Goal: Find specific fact: Find specific fact

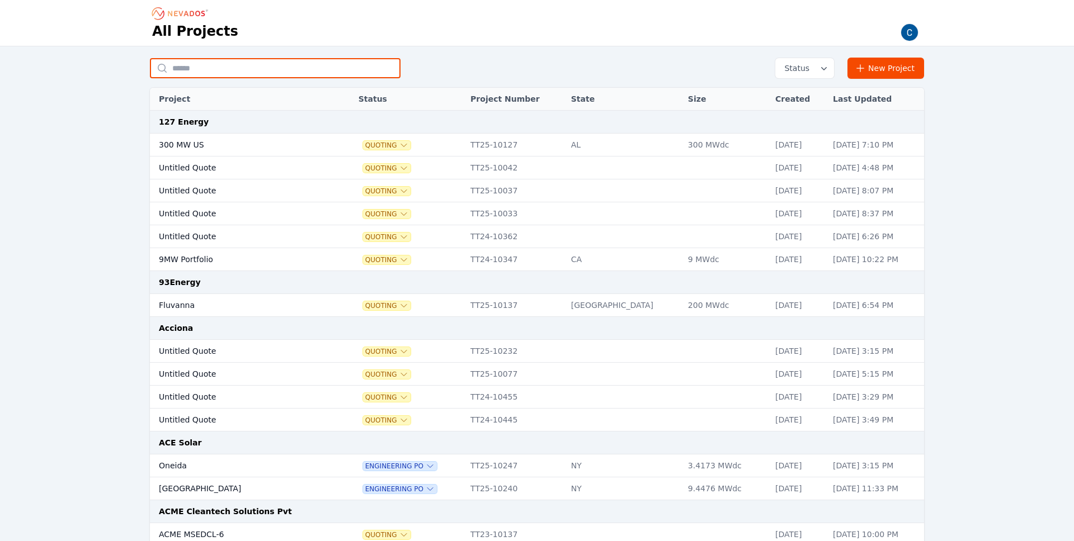
click at [327, 72] on input "text" at bounding box center [275, 68] width 251 height 20
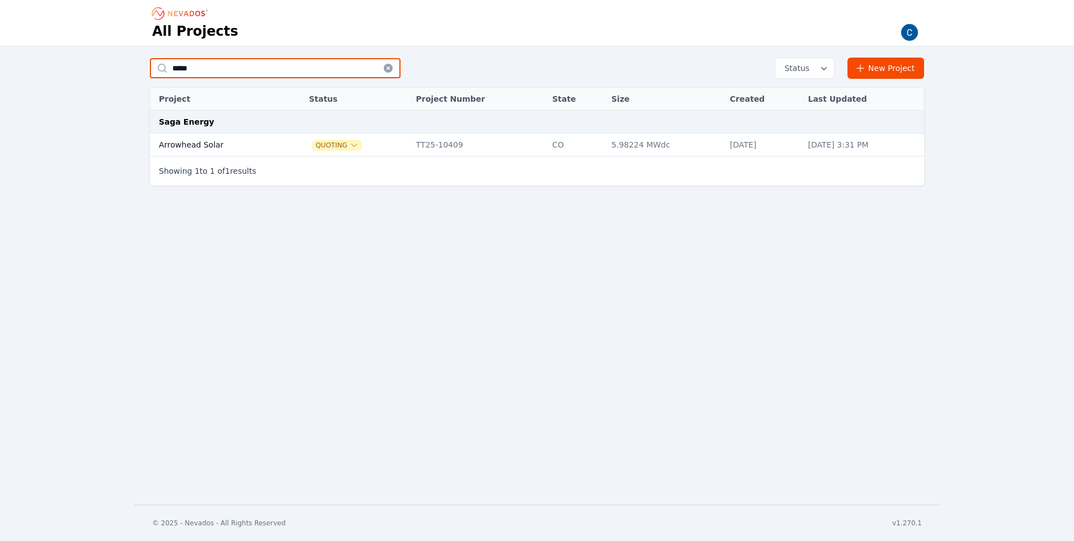
type input "*****"
click at [200, 143] on td "Arrowhead Solar" at bounding box center [217, 145] width 134 height 23
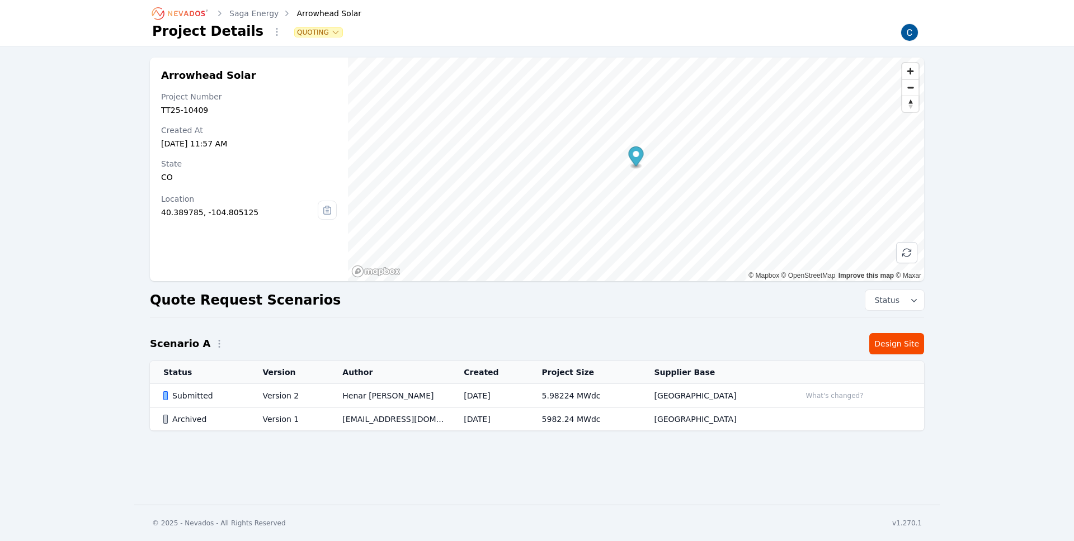
click at [174, 393] on div "Submitted" at bounding box center [203, 395] width 80 height 11
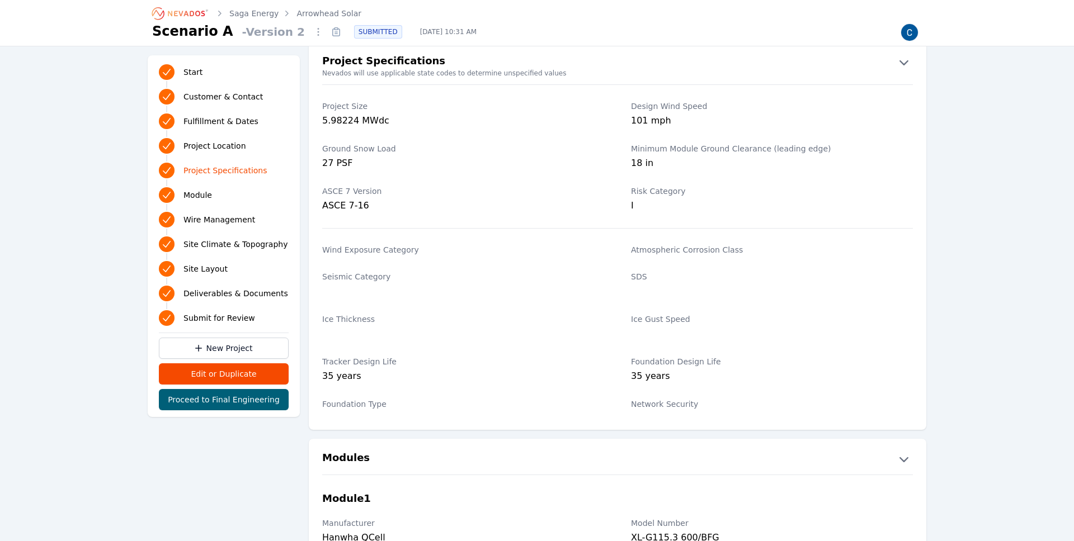
scroll to position [827, 0]
click at [342, 119] on div "5.98224 MWdc" at bounding box center [463, 123] width 282 height 16
copy div "5.98224"
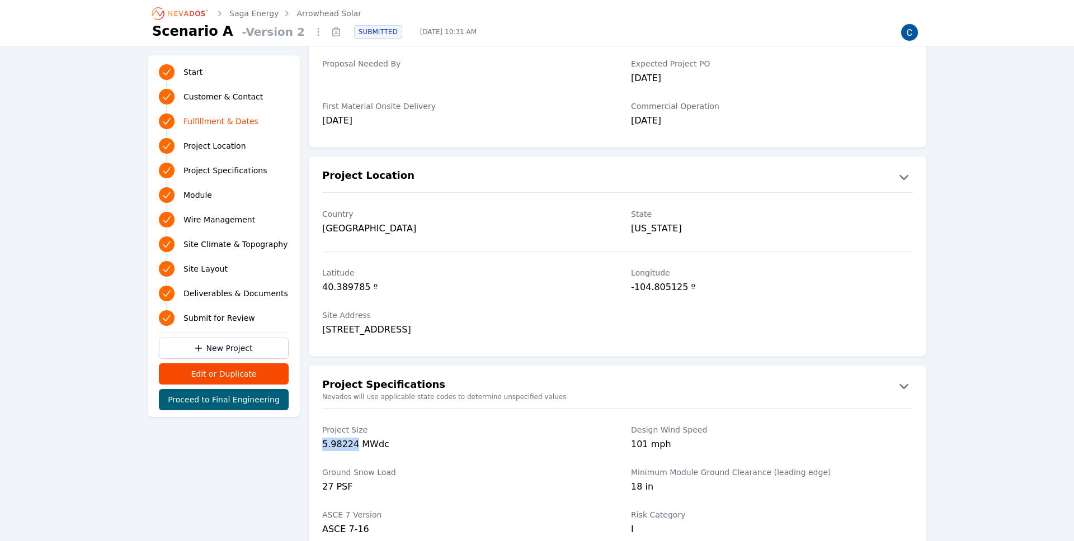
scroll to position [0, 0]
